Goal: Task Accomplishment & Management: Complete application form

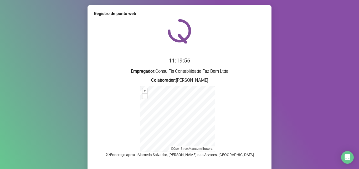
scroll to position [26, 0]
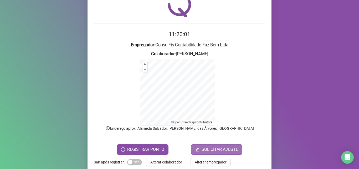
click at [218, 149] on span "SOLICITAR AJUSTE" at bounding box center [220, 149] width 37 height 6
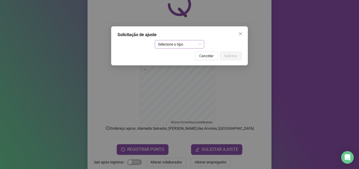
click at [190, 45] on span "Selecione o tipo" at bounding box center [179, 44] width 43 height 8
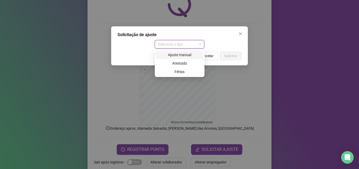
click at [188, 55] on div "Ajuste manual" at bounding box center [179, 55] width 41 height 6
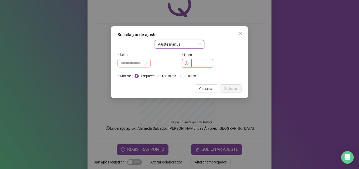
click at [148, 63] on div at bounding box center [134, 63] width 27 height 6
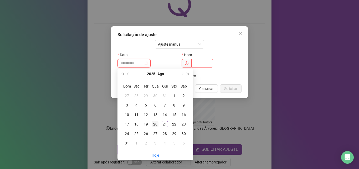
type input "**********"
click at [157, 125] on div "20" at bounding box center [155, 124] width 6 height 6
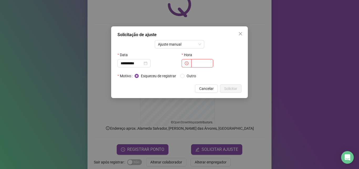
click at [210, 62] on input "text" at bounding box center [202, 63] width 22 height 8
type input "*****"
click at [229, 87] on span "Solicitar" at bounding box center [230, 88] width 13 height 6
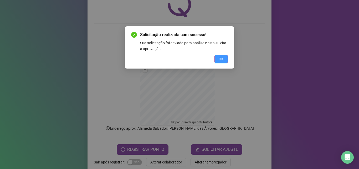
click at [221, 56] on span "OK" at bounding box center [221, 59] width 5 height 6
